Goal: Information Seeking & Learning: Learn about a topic

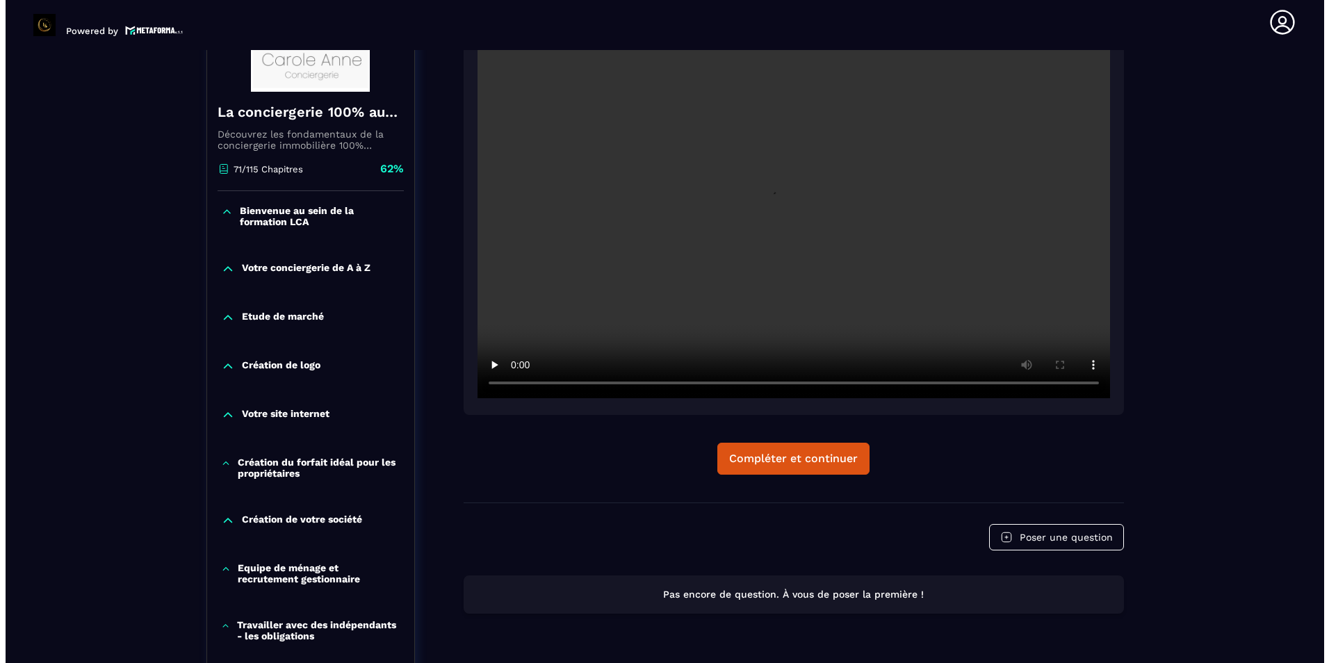
scroll to position [278, 0]
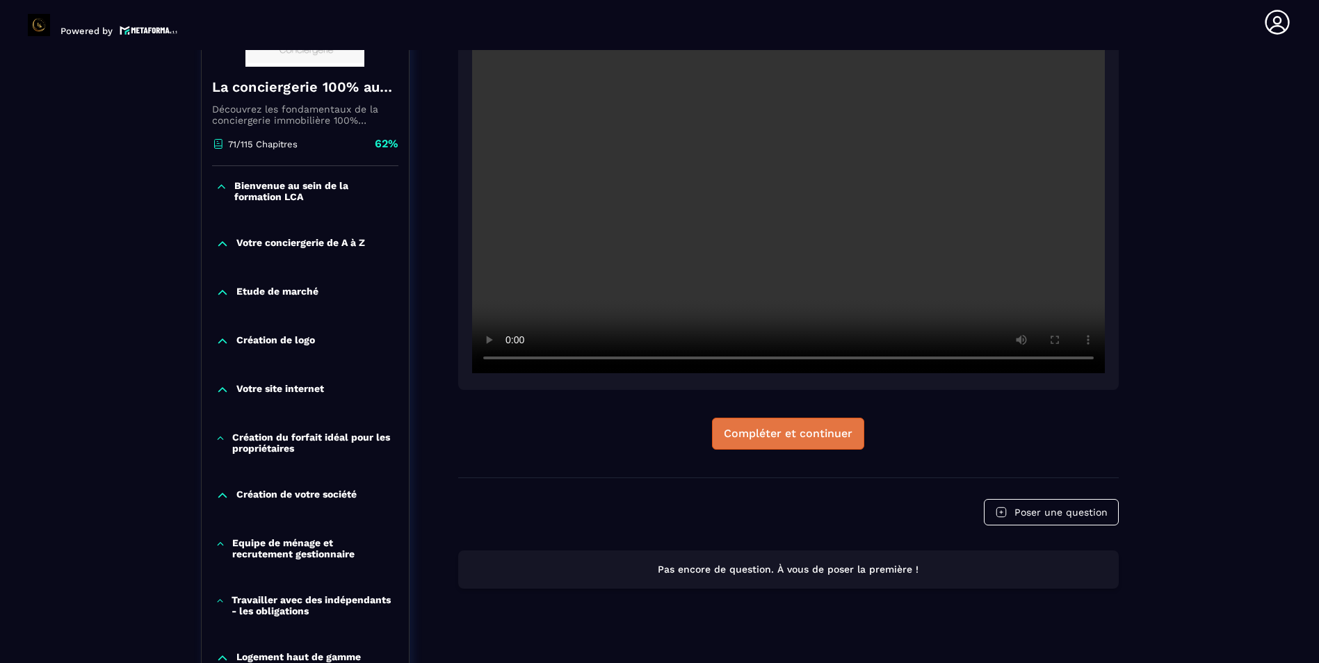
click at [800, 434] on div "Compléter et continuer" at bounding box center [788, 434] width 129 height 14
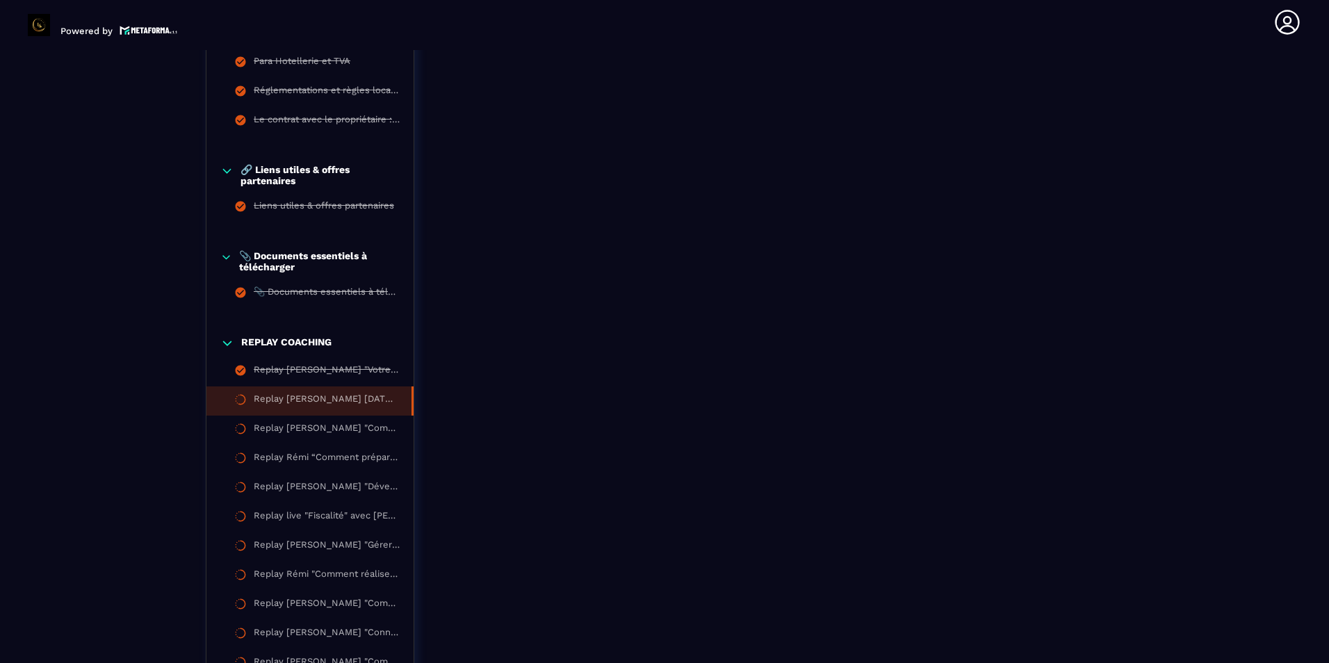
scroll to position [1952, 0]
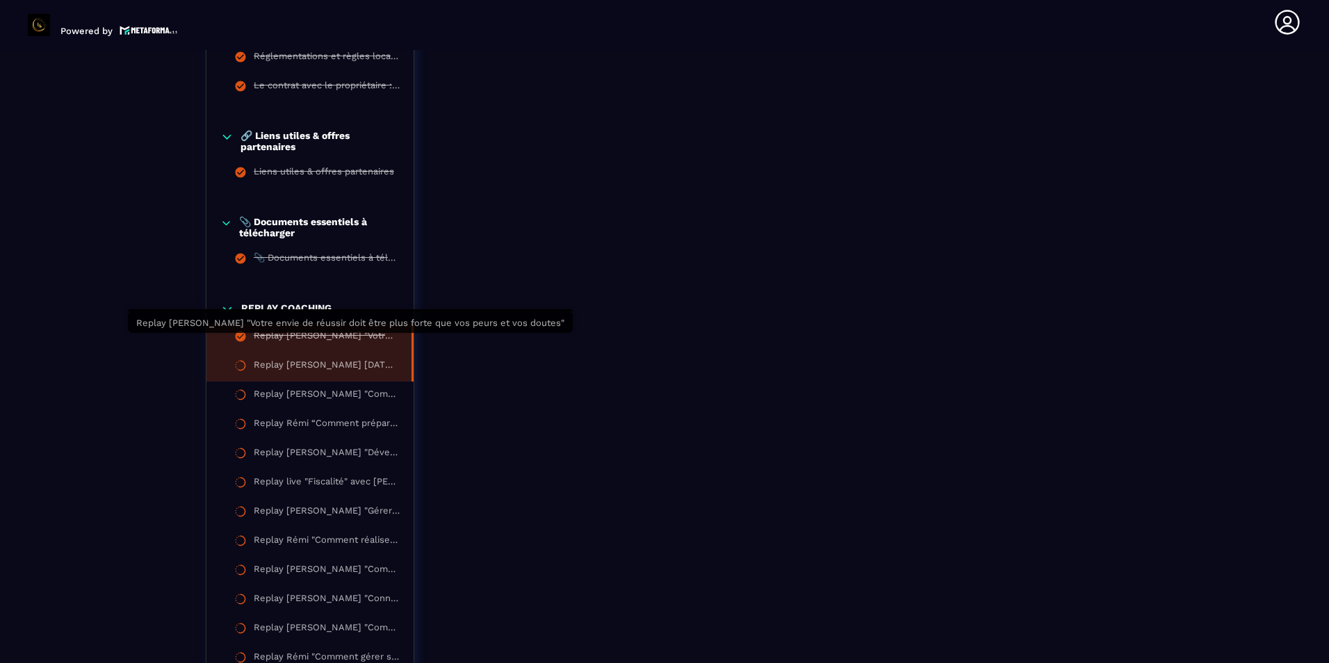
click at [368, 341] on div "Replay [PERSON_NAME] "Votre envie de réussir doit être plus forte que vos peurs…" at bounding box center [326, 337] width 144 height 15
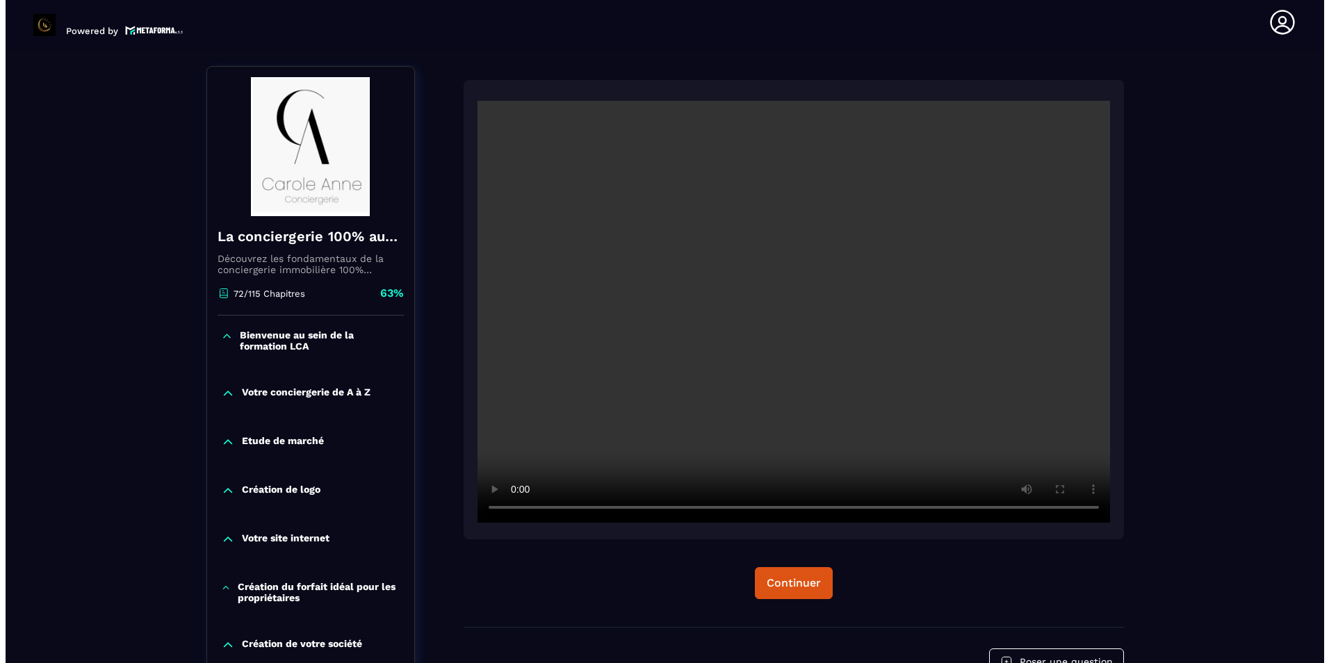
scroll to position [152, 0]
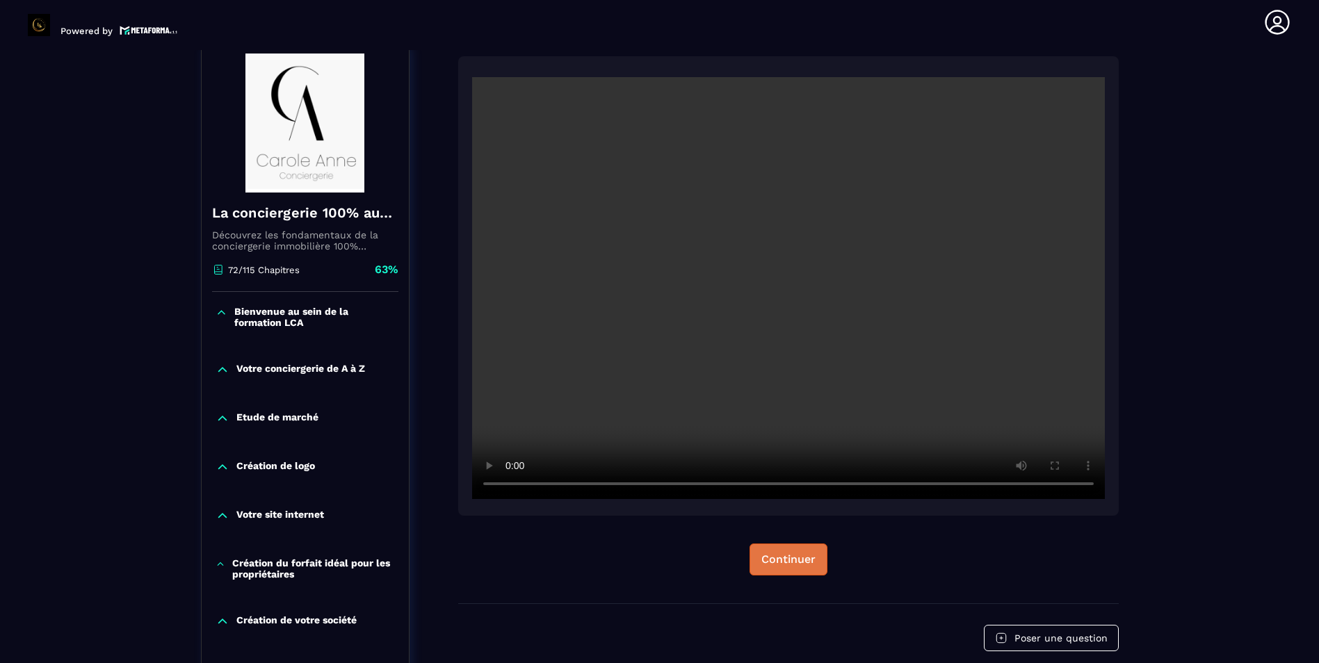
click at [808, 563] on div "Continuer" at bounding box center [788, 560] width 54 height 14
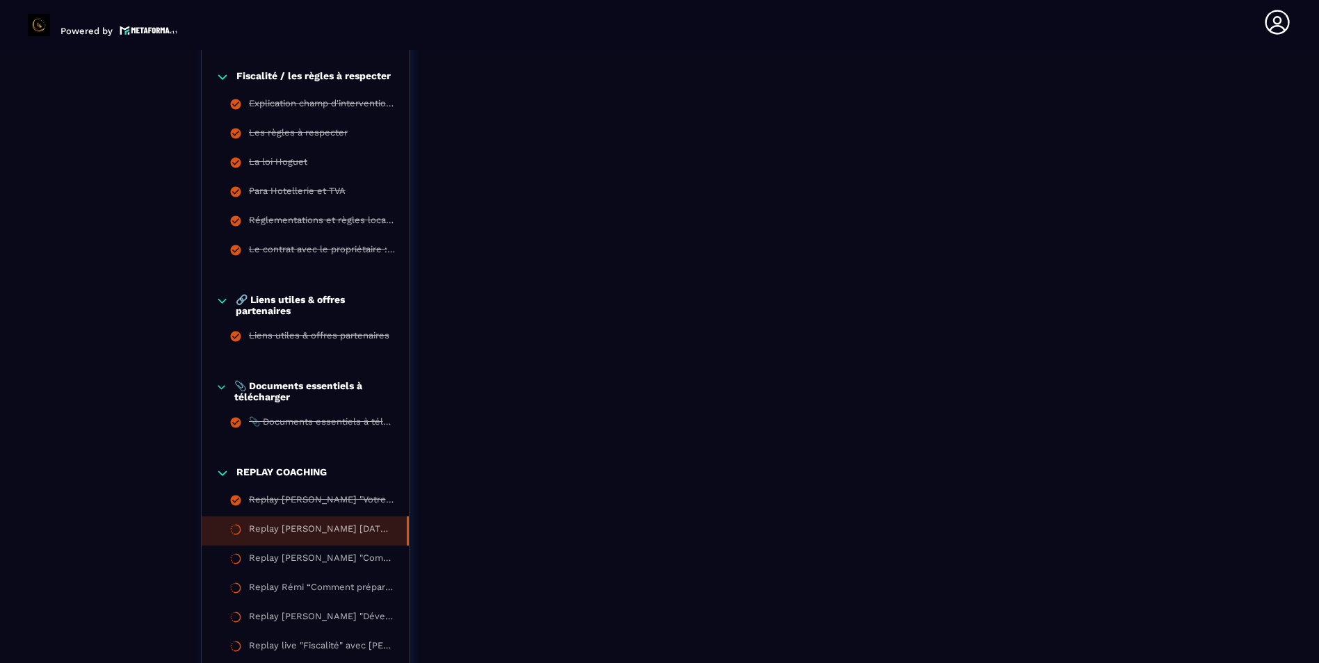
scroll to position [1674, 0]
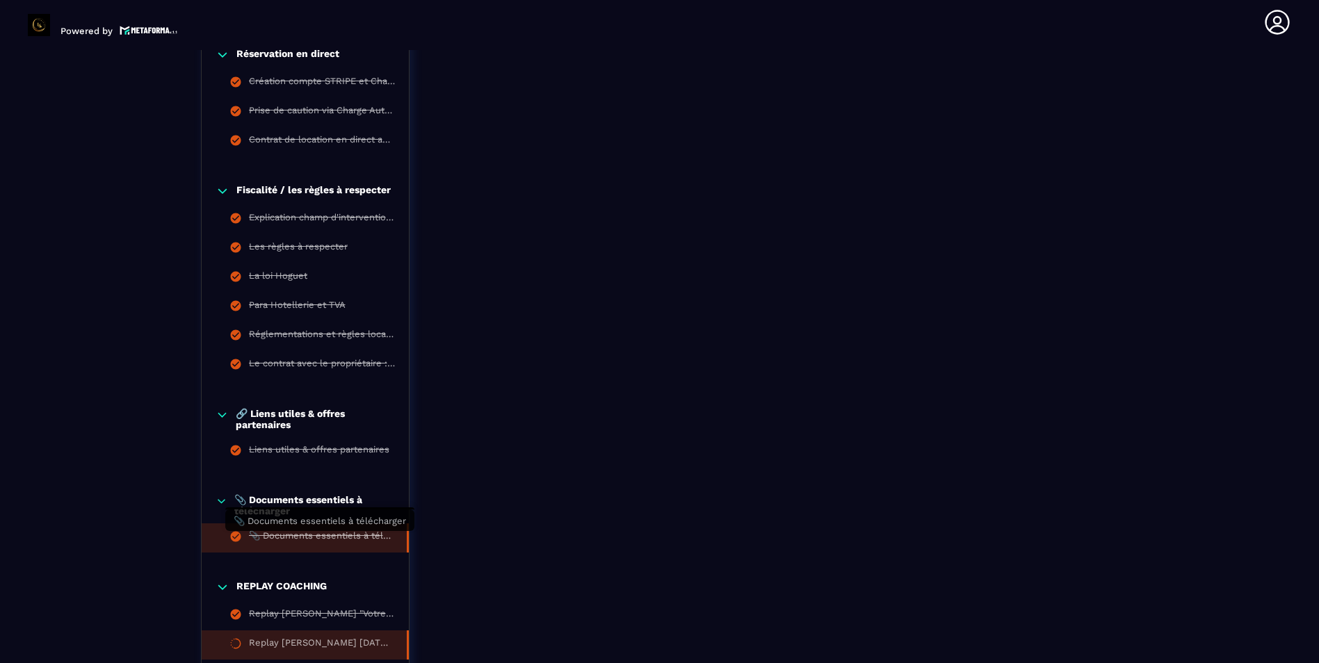
click at [365, 542] on div "📎 Documents essentiels à télécharger" at bounding box center [321, 537] width 144 height 15
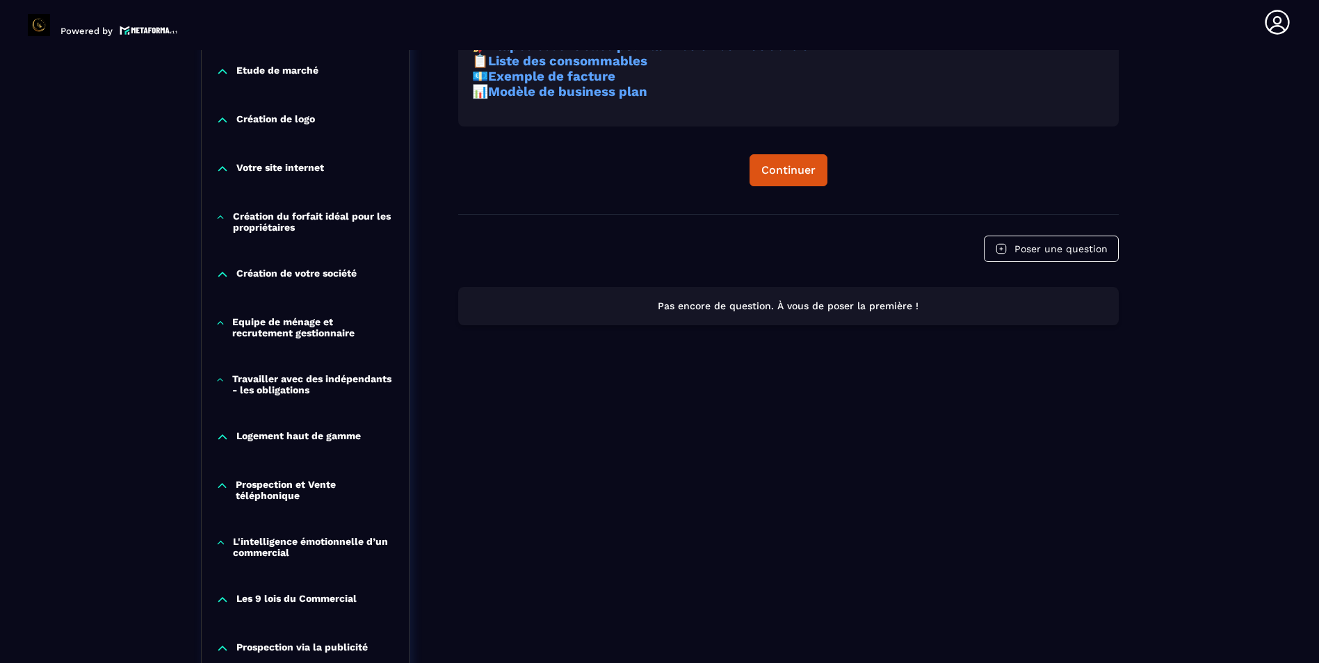
scroll to position [145, 0]
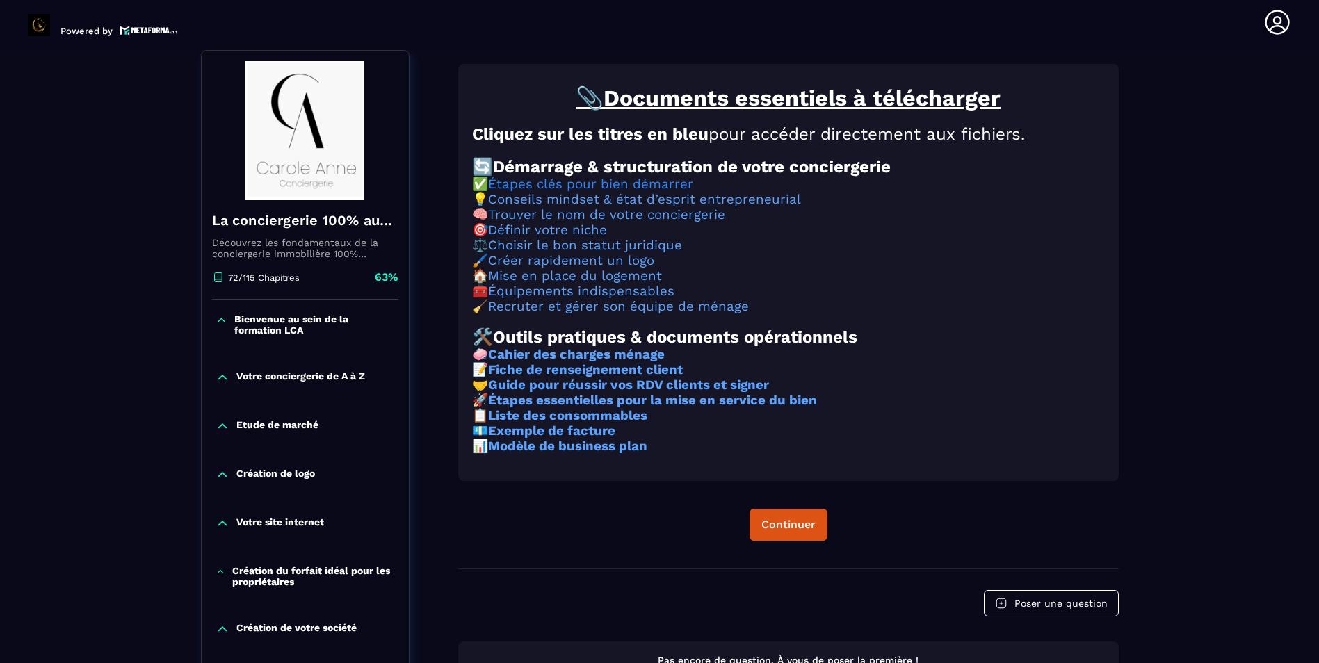
click at [650, 190] on link "Étapes clés pour bien démarrer" at bounding box center [590, 184] width 205 height 15
click at [572, 207] on link "Conseils mindset & état d’esprit entrepreneurial" at bounding box center [644, 199] width 313 height 15
click at [565, 222] on link "Trouver le nom de votre conciergerie" at bounding box center [606, 214] width 237 height 15
click at [576, 238] on link "Définir votre niche" at bounding box center [547, 229] width 119 height 15
click at [605, 253] on link "Choisir le bon statut juridique" at bounding box center [585, 245] width 194 height 15
